Goal: Transaction & Acquisition: Book appointment/travel/reservation

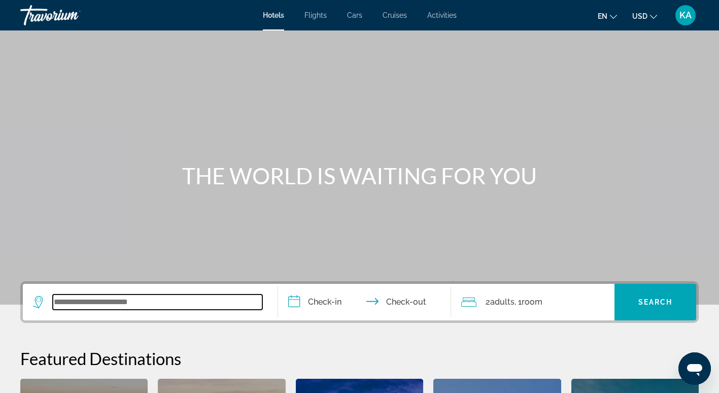
click at [172, 305] on input "Search widget" at bounding box center [158, 301] width 210 height 15
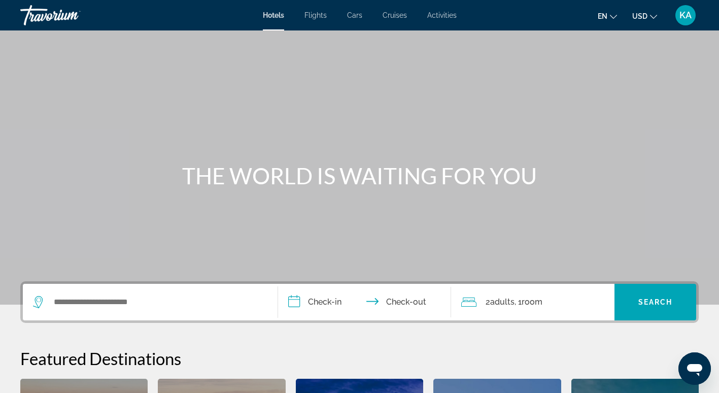
click at [314, 14] on span "Flights" at bounding box center [316, 15] width 22 height 8
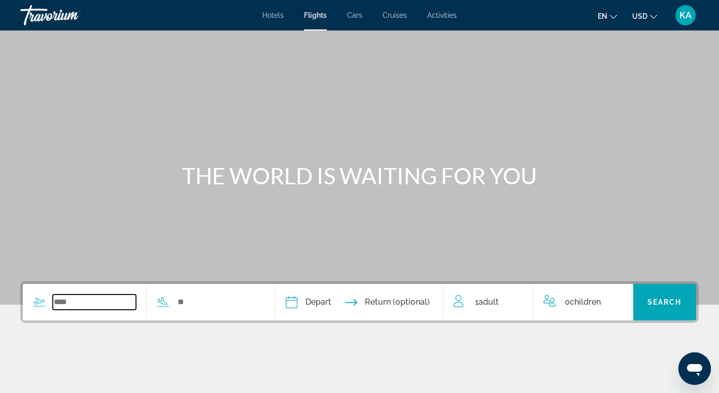
click at [89, 301] on input "Search widget" at bounding box center [94, 301] width 83 height 15
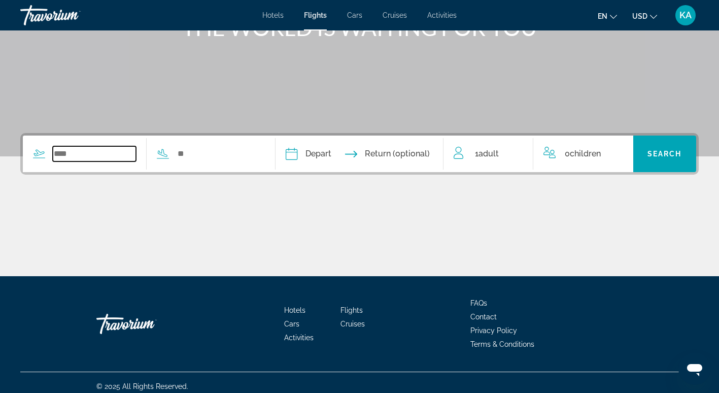
scroll to position [156, 0]
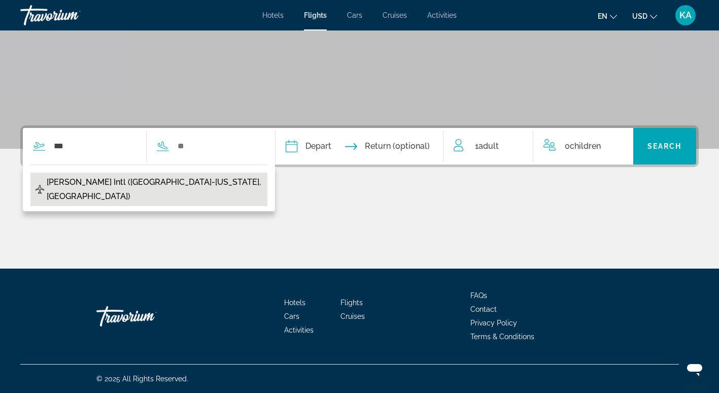
click at [102, 180] on span "[PERSON_NAME] Intl ([GEOGRAPHIC_DATA]-[US_STATE], [GEOGRAPHIC_DATA])" at bounding box center [155, 189] width 216 height 28
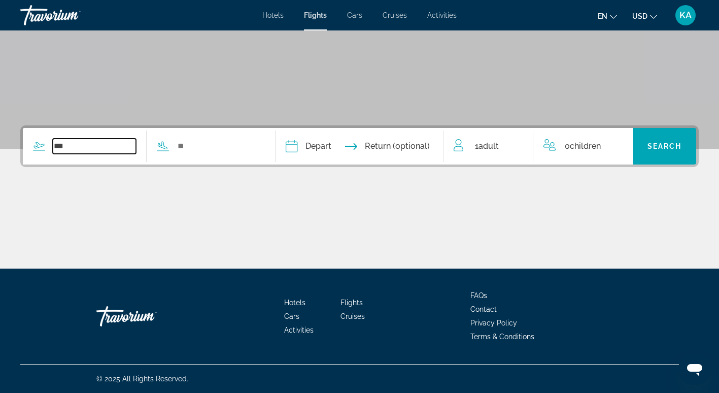
type input "**********"
click at [189, 151] on input "Search widget" at bounding box center [218, 146] width 83 height 15
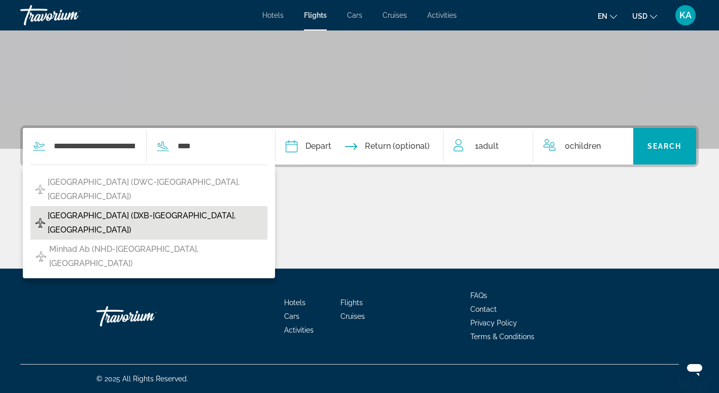
click at [119, 215] on span "[GEOGRAPHIC_DATA] (DXB-[GEOGRAPHIC_DATA], [GEOGRAPHIC_DATA])" at bounding box center [155, 223] width 215 height 28
type input "**********"
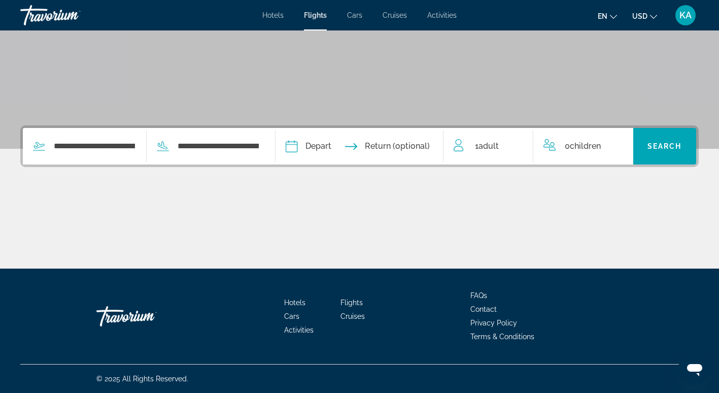
click at [346, 145] on input "Depart date" at bounding box center [324, 148] width 83 height 40
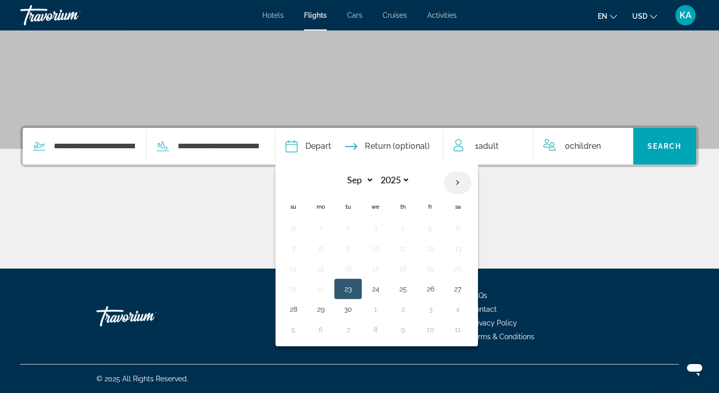
click at [472, 176] on th "Next month" at bounding box center [457, 183] width 27 height 22
select select "**"
click at [329, 243] on button "8" at bounding box center [321, 248] width 16 height 14
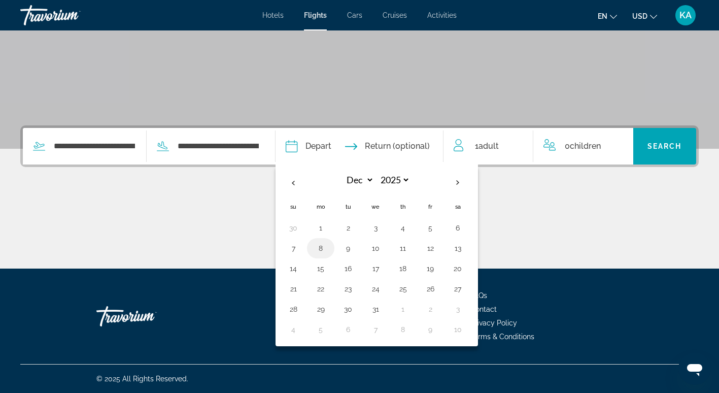
type input "**********"
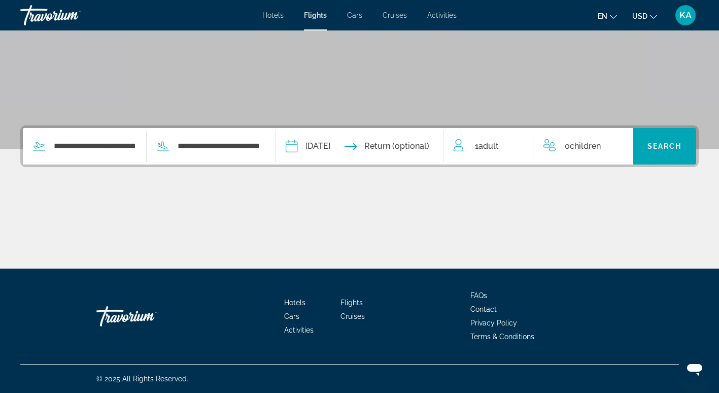
click at [415, 140] on input "Return date" at bounding box center [406, 148] width 83 height 40
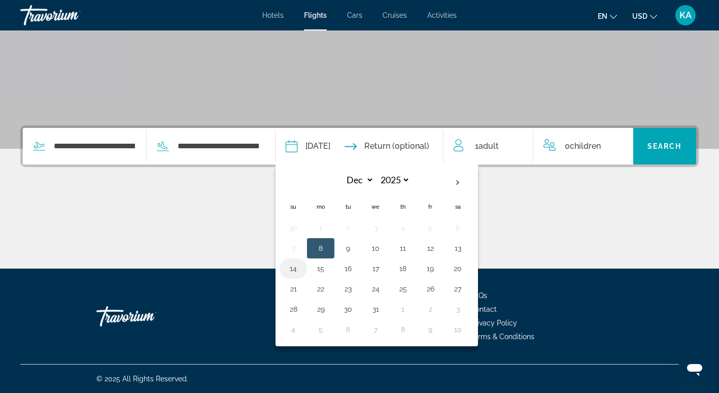
click at [302, 270] on button "14" at bounding box center [293, 268] width 16 height 14
type input "**********"
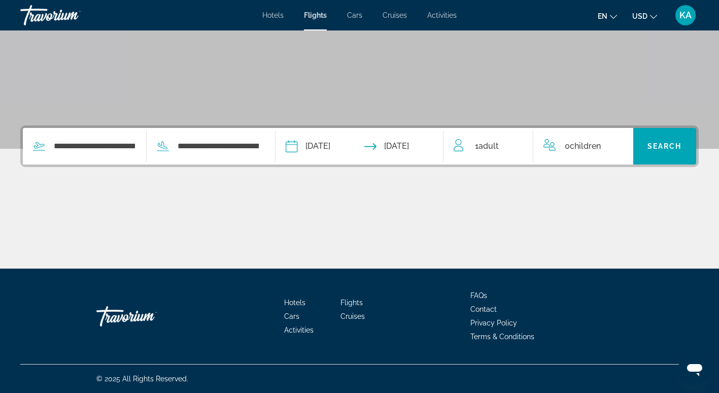
click at [494, 142] on span "Adult" at bounding box center [489, 146] width 20 height 10
click at [520, 144] on icon "Increment adults" at bounding box center [518, 144] width 9 height 12
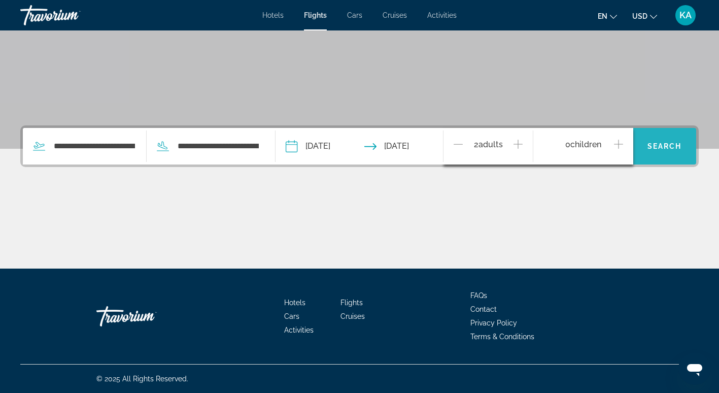
click at [673, 145] on span "Search" at bounding box center [665, 146] width 35 height 8
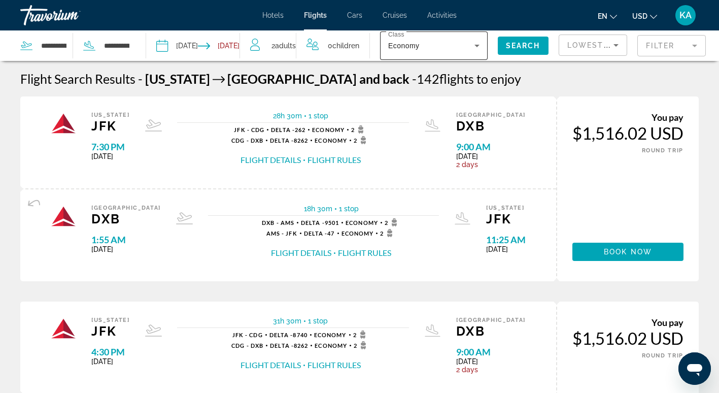
click at [471, 43] on icon "Search widget" at bounding box center [477, 46] width 12 height 12
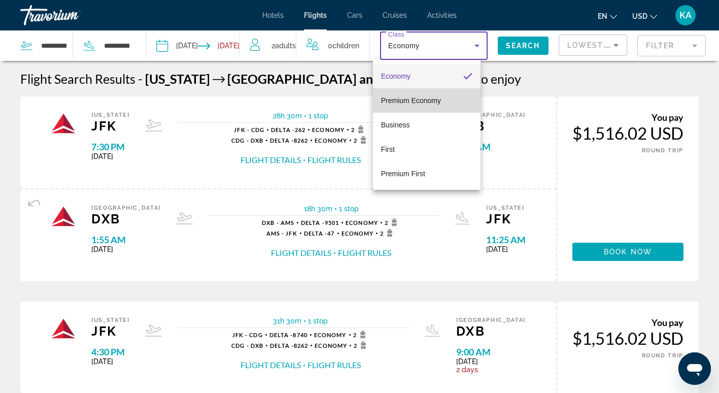
click at [428, 100] on span "Premium Economy" at bounding box center [411, 100] width 60 height 8
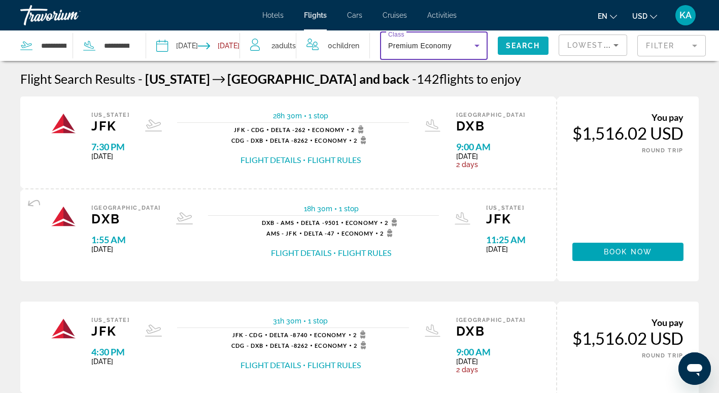
click at [510, 40] on span "Search widget" at bounding box center [523, 46] width 51 height 24
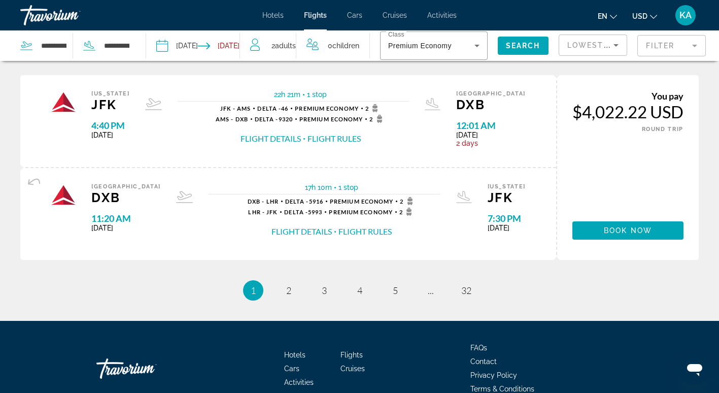
scroll to position [1047, 0]
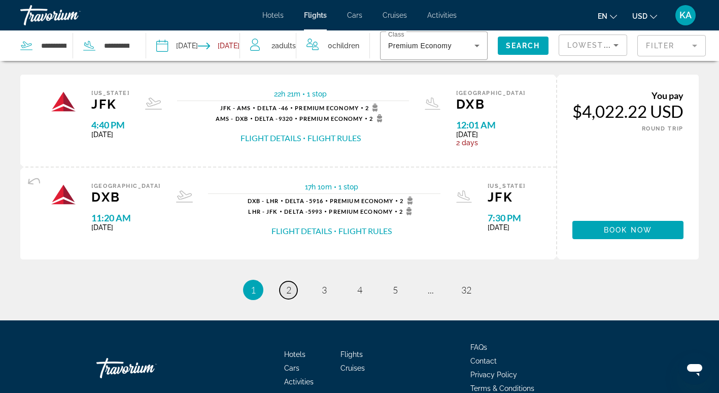
click at [283, 283] on link "page 2" at bounding box center [289, 290] width 18 height 18
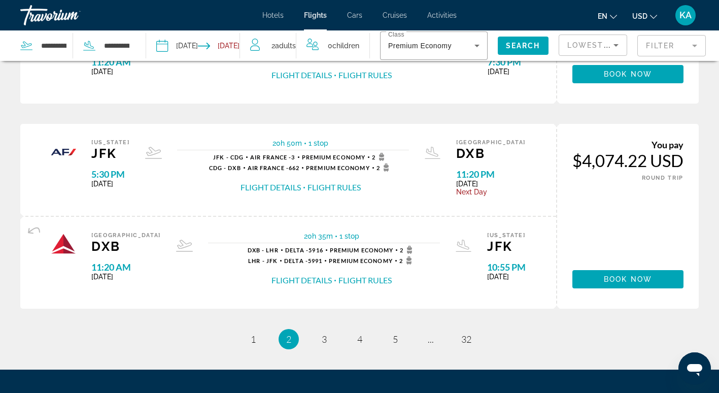
scroll to position [1002, 0]
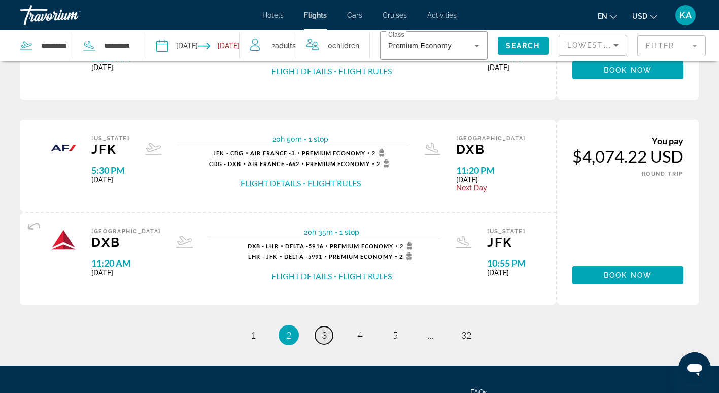
click at [319, 332] on link "page 3" at bounding box center [324, 335] width 18 height 18
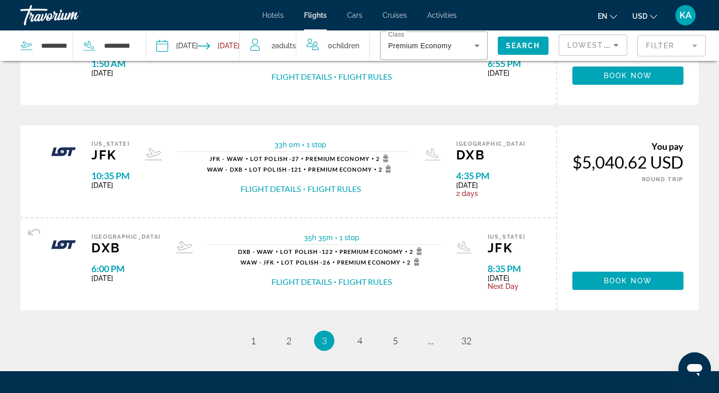
scroll to position [997, 0]
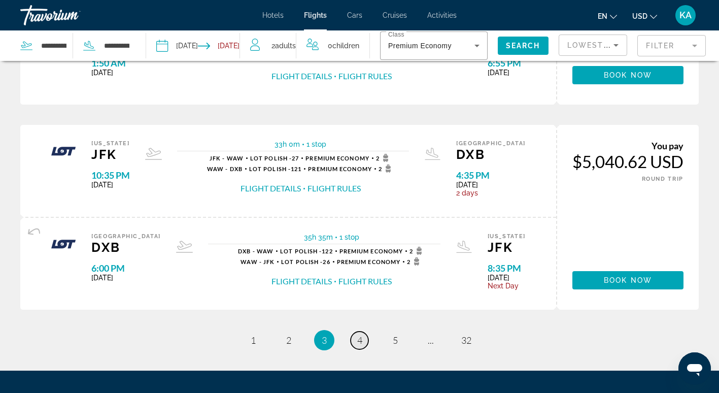
drag, startPoint x: 441, startPoint y: 170, endPoint x: 358, endPoint y: 337, distance: 186.6
click at [358, 337] on span "4" at bounding box center [359, 340] width 5 height 11
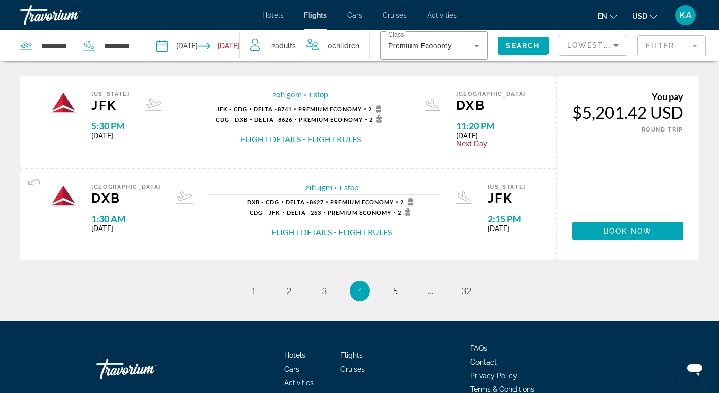
scroll to position [1047, 0]
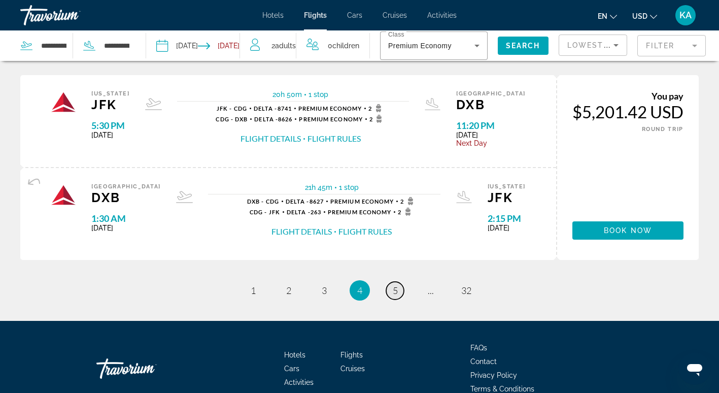
click at [395, 286] on span "5" at bounding box center [395, 290] width 5 height 11
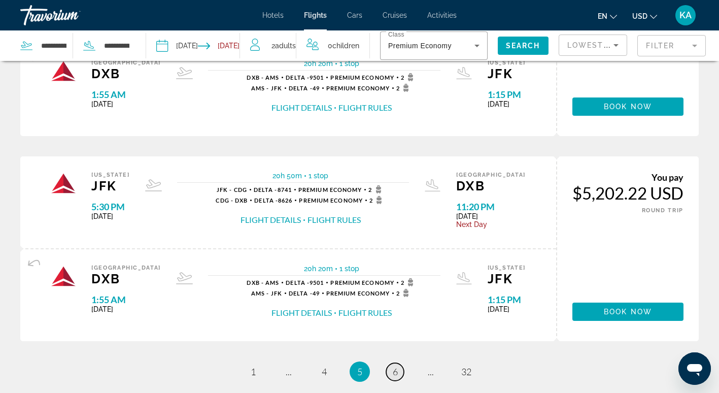
scroll to position [966, 0]
click at [395, 369] on span "6" at bounding box center [395, 371] width 5 height 11
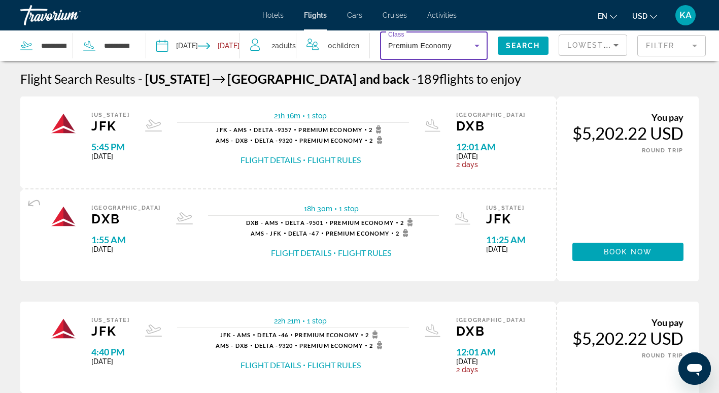
click at [475, 45] on icon "Search widget" at bounding box center [477, 46] width 5 height 3
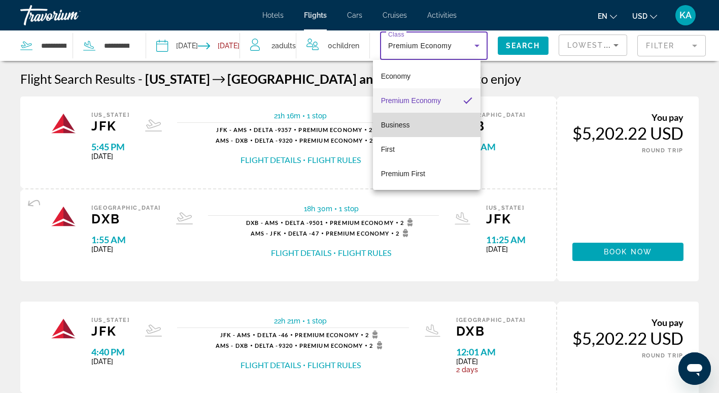
click at [437, 120] on mat-option "Business" at bounding box center [427, 125] width 108 height 24
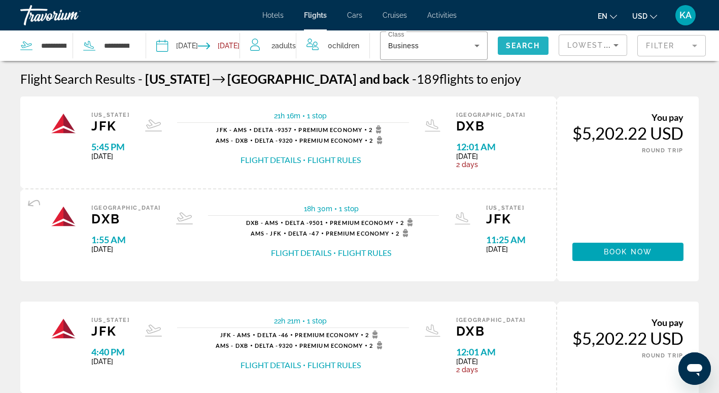
click at [508, 42] on span "Search" at bounding box center [523, 46] width 35 height 8
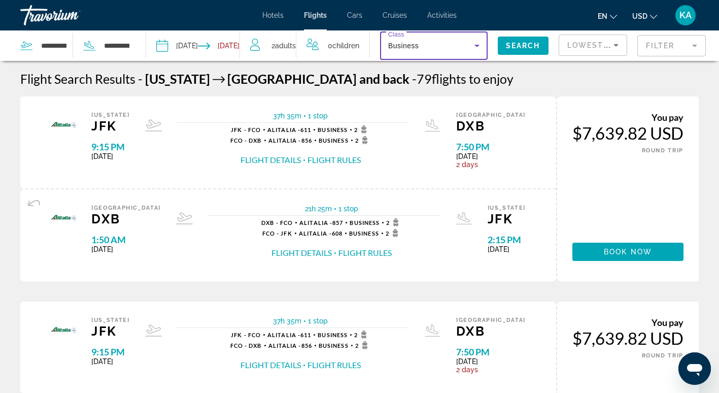
click at [472, 44] on icon "Search widget" at bounding box center [477, 46] width 12 height 12
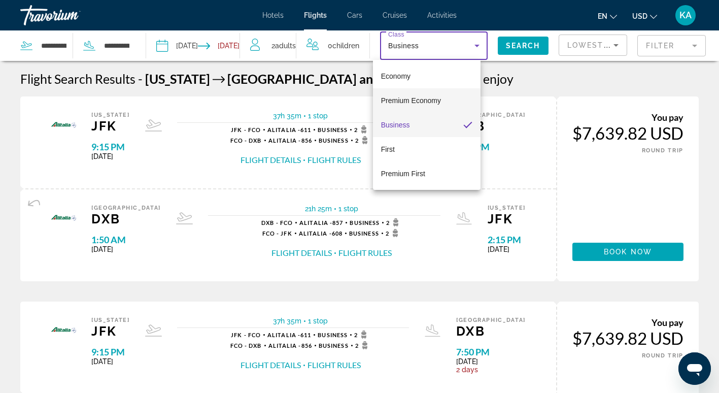
click at [430, 101] on span "Premium Economy" at bounding box center [411, 100] width 60 height 8
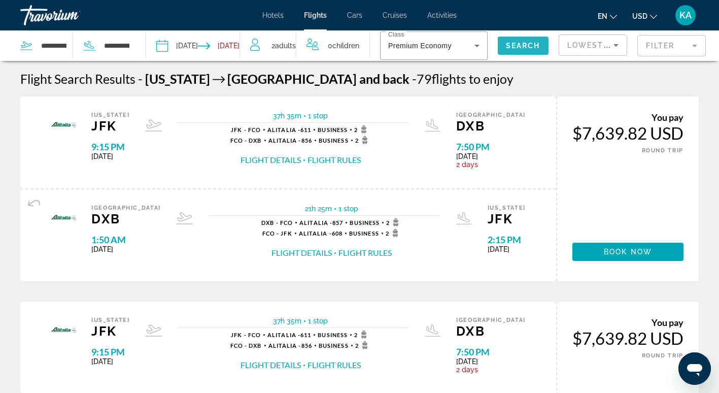
click at [508, 43] on span "Search" at bounding box center [523, 46] width 35 height 8
